Goal: Transaction & Acquisition: Purchase product/service

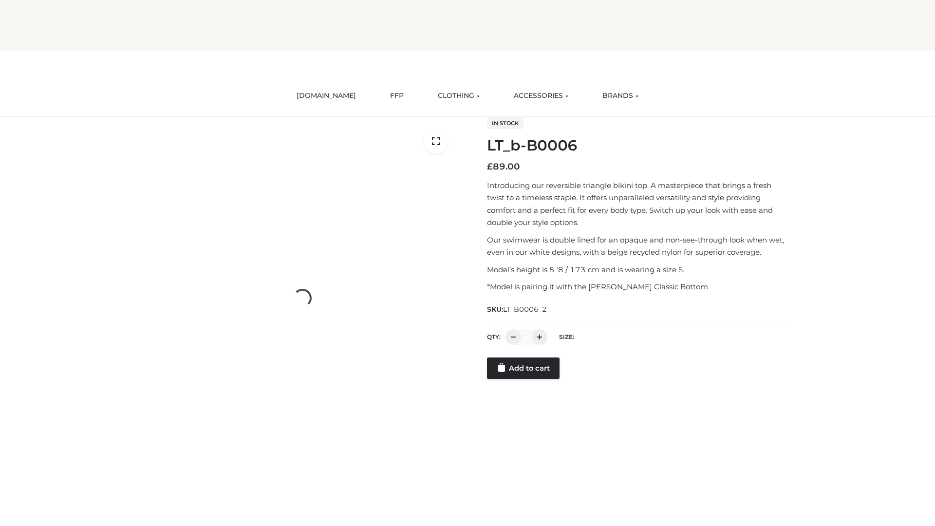
click at [524, 379] on link "Add to cart" at bounding box center [523, 367] width 73 height 21
